Goal: Task Accomplishment & Management: Manage account settings

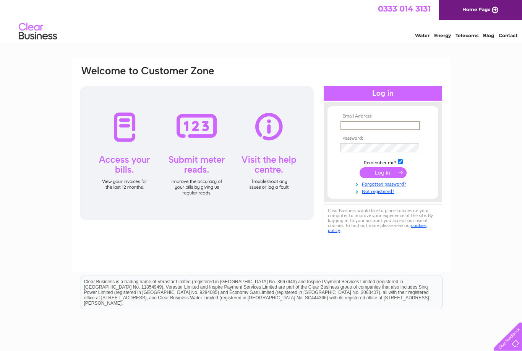
type input "ronsingh171@yahoo.co.uk"
click at [383, 173] on input "submit" at bounding box center [383, 172] width 47 height 11
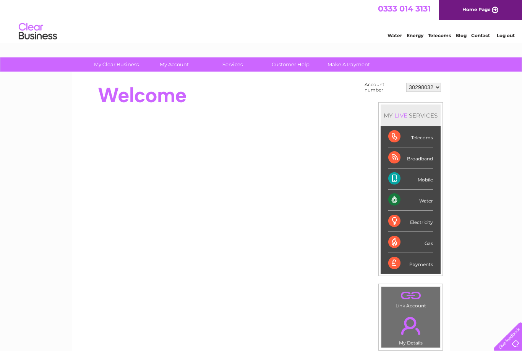
click at [409, 197] on div "Water" at bounding box center [410, 199] width 45 height 21
click at [400, 205] on div "Water" at bounding box center [410, 199] width 45 height 21
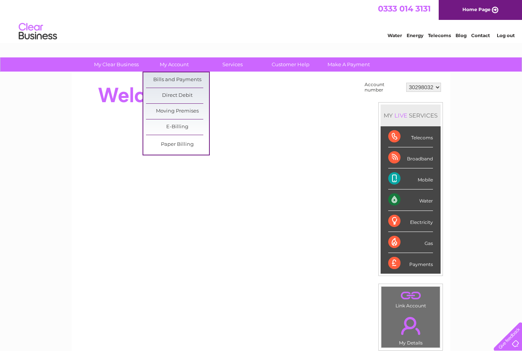
click at [197, 81] on link "Bills and Payments" at bounding box center [177, 79] width 63 height 15
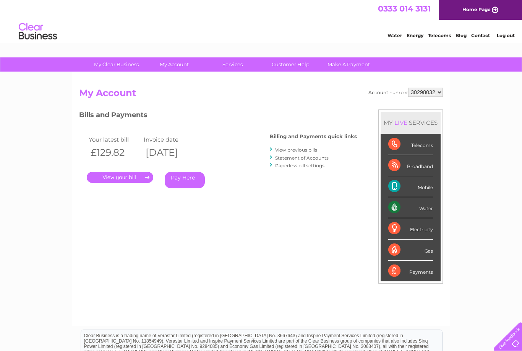
click at [300, 151] on link "View previous bills" at bounding box center [296, 150] width 42 height 6
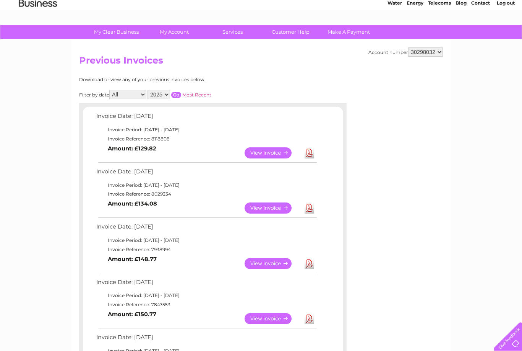
scroll to position [32, 0]
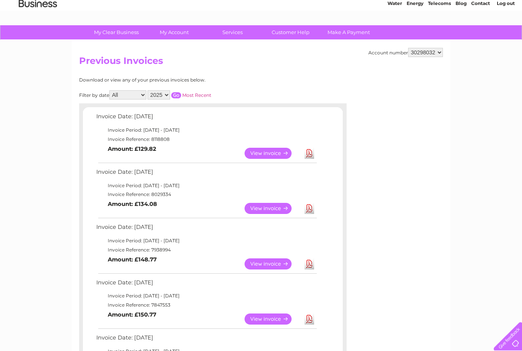
click at [266, 151] on link "View" at bounding box center [273, 153] width 56 height 11
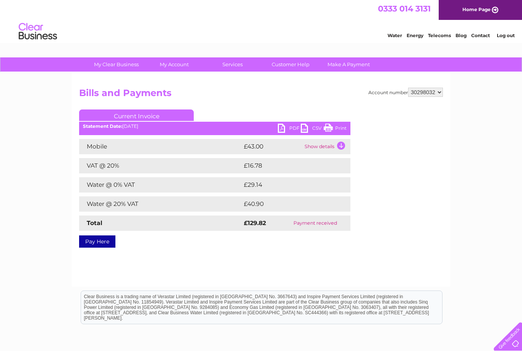
click at [287, 126] on link "PDF" at bounding box center [289, 129] width 23 height 11
click at [283, 133] on link "PDF" at bounding box center [289, 129] width 23 height 11
